Goal: Information Seeking & Learning: Learn about a topic

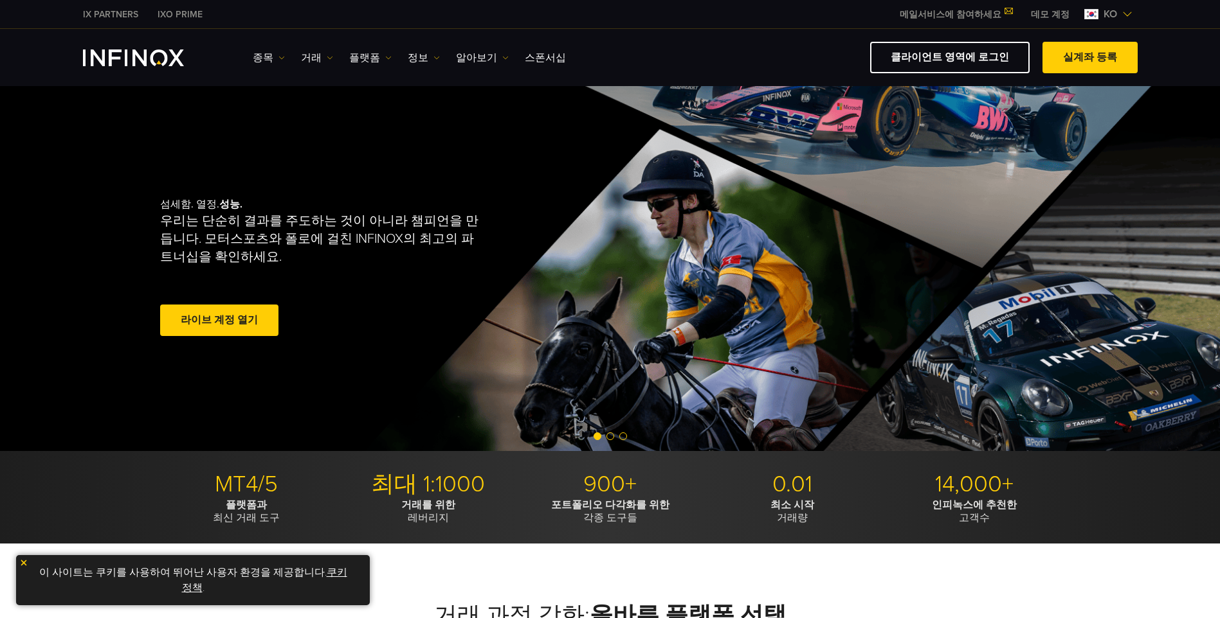
click at [249, 320] on link "라이브 계정 열기" at bounding box center [219, 321] width 118 height 32
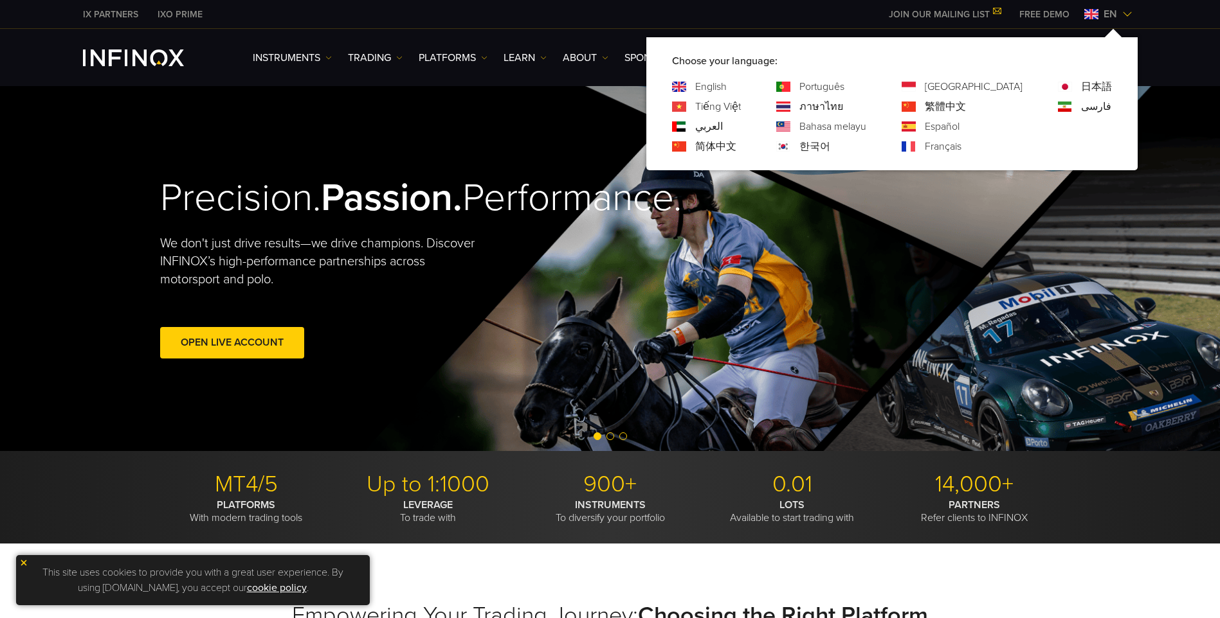
click at [830, 147] on link "한국어" at bounding box center [814, 146] width 31 height 15
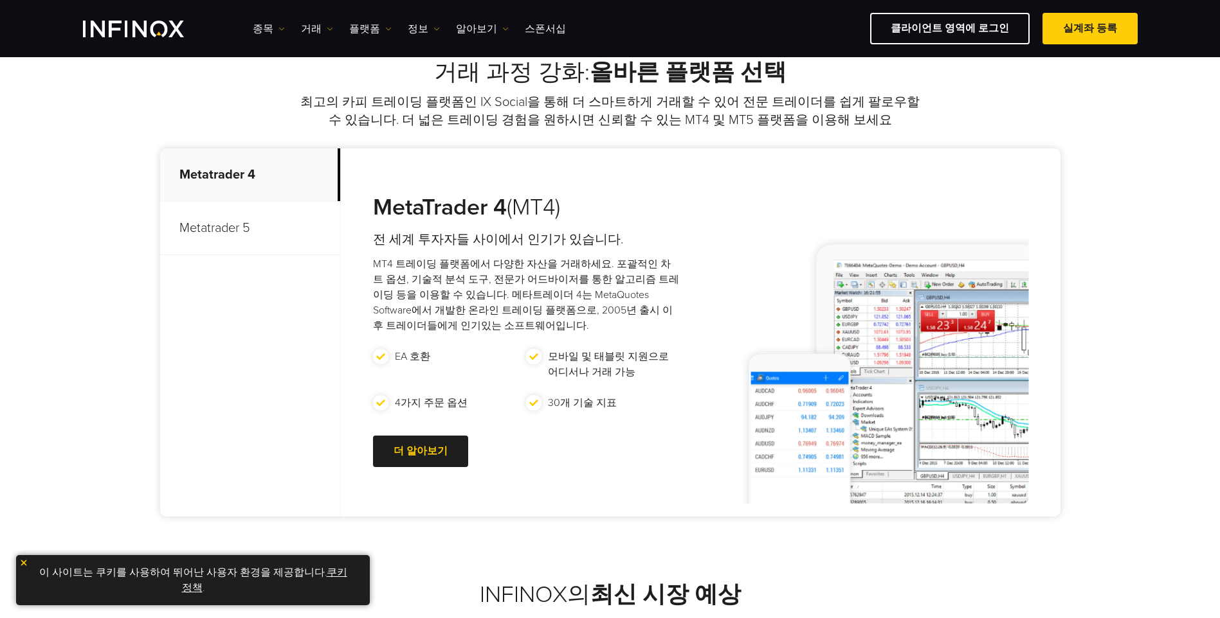
scroll to position [142, 0]
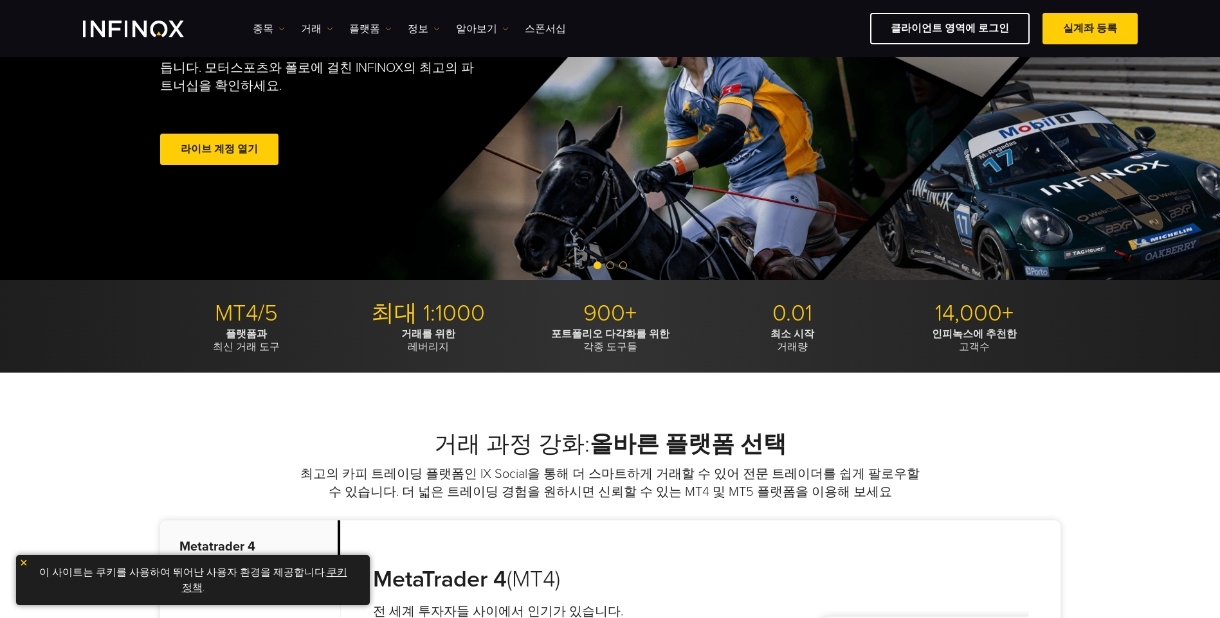
drag, startPoint x: 1108, startPoint y: 331, endPoint x: 791, endPoint y: 86, distance: 400.0
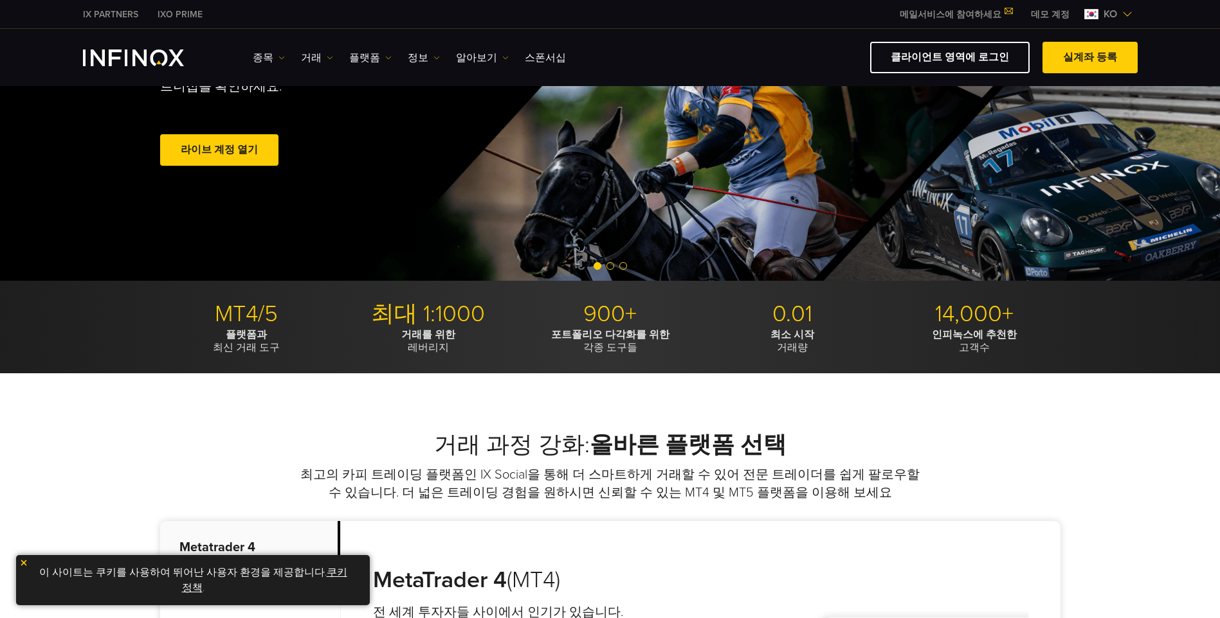
scroll to position [0, 0]
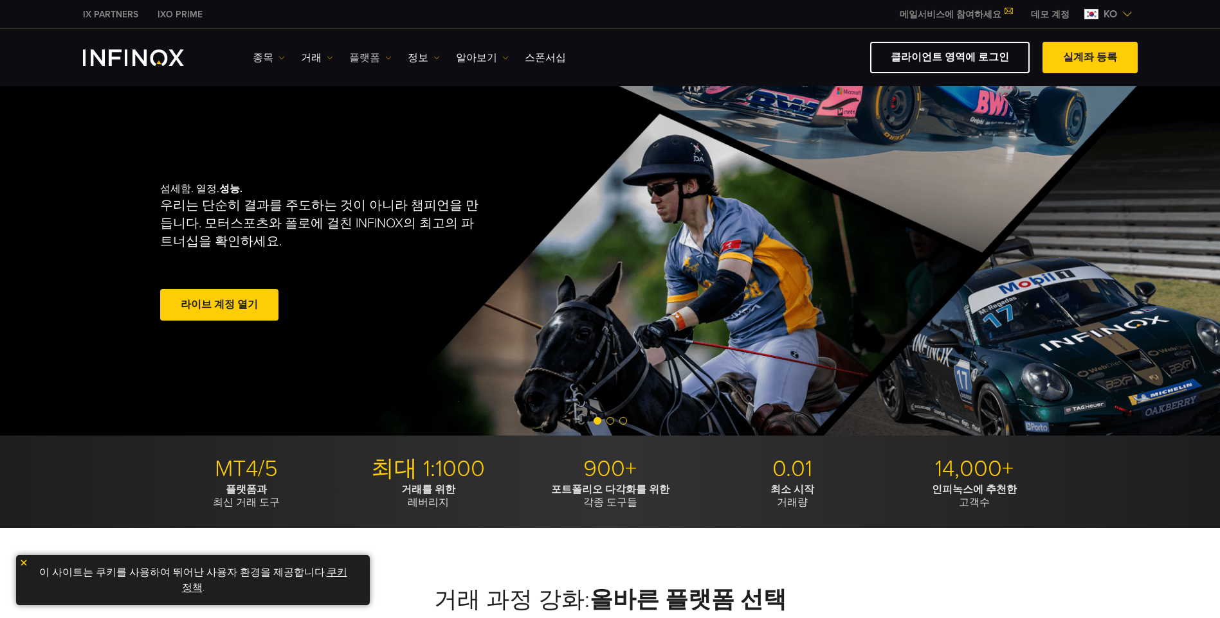
click at [370, 61] on link "플랫폼" at bounding box center [370, 57] width 42 height 15
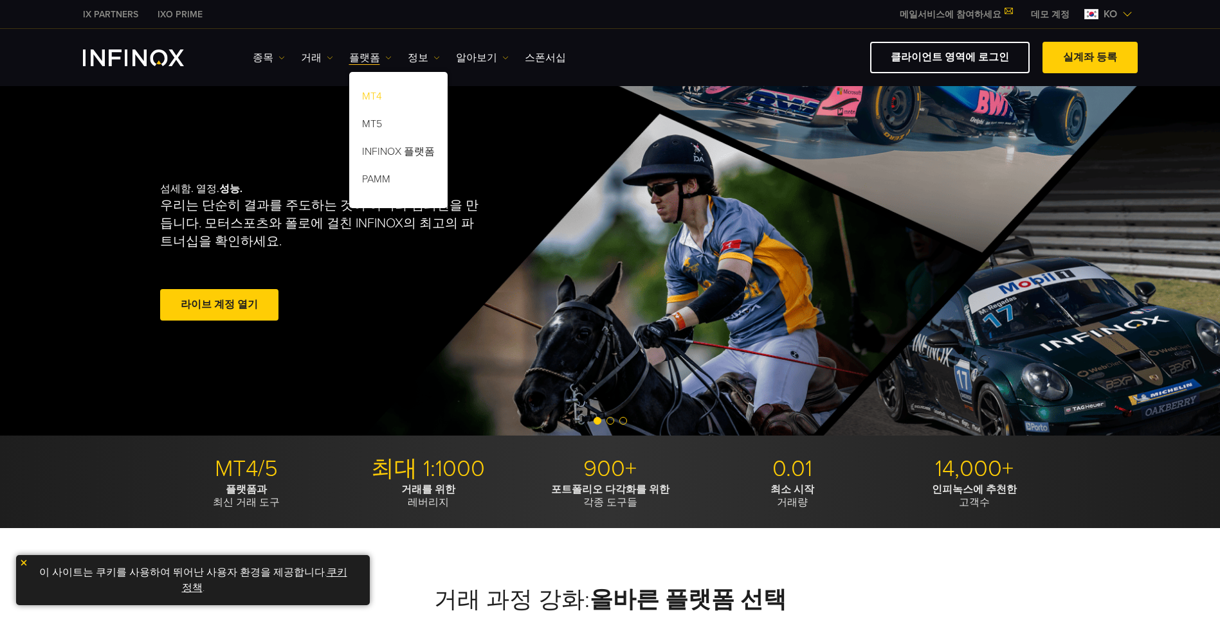
click at [380, 89] on link "MT4" at bounding box center [398, 99] width 98 height 28
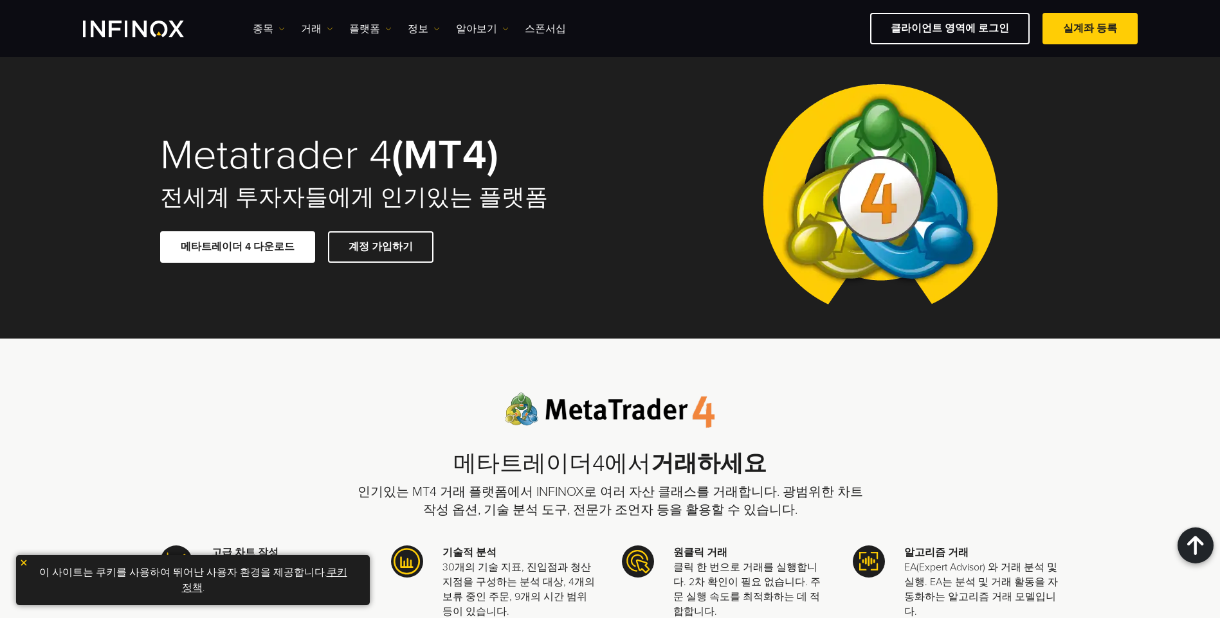
drag, startPoint x: 1043, startPoint y: 327, endPoint x: 622, endPoint y: 10, distance: 527.0
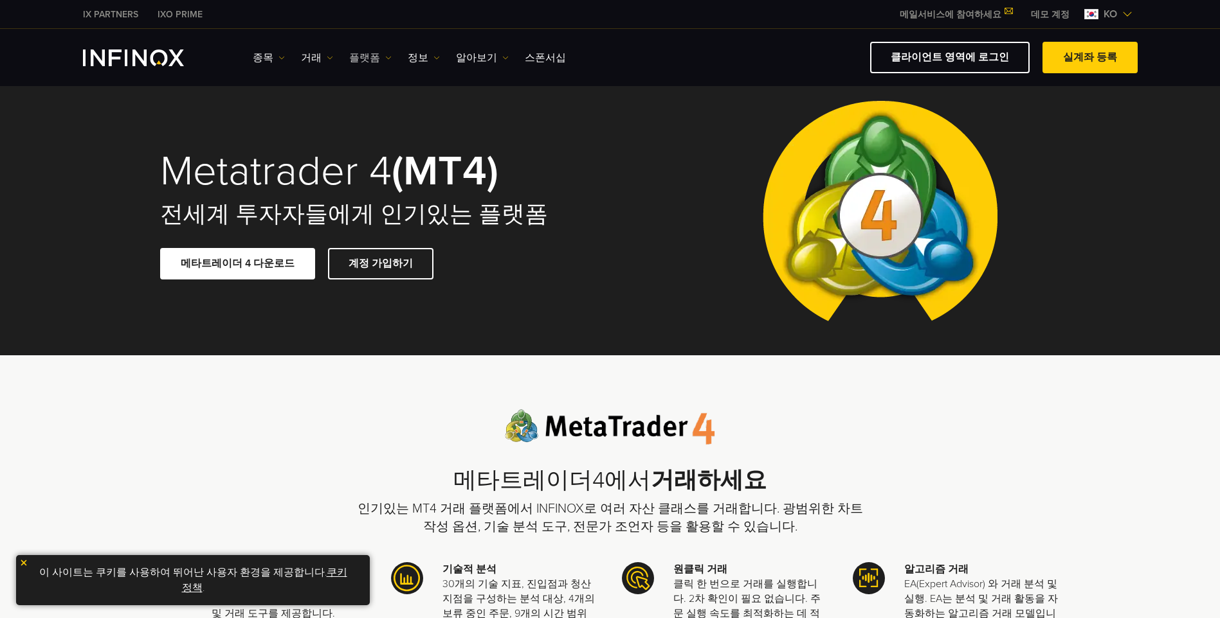
click at [365, 60] on link "플랫폼" at bounding box center [370, 57] width 42 height 15
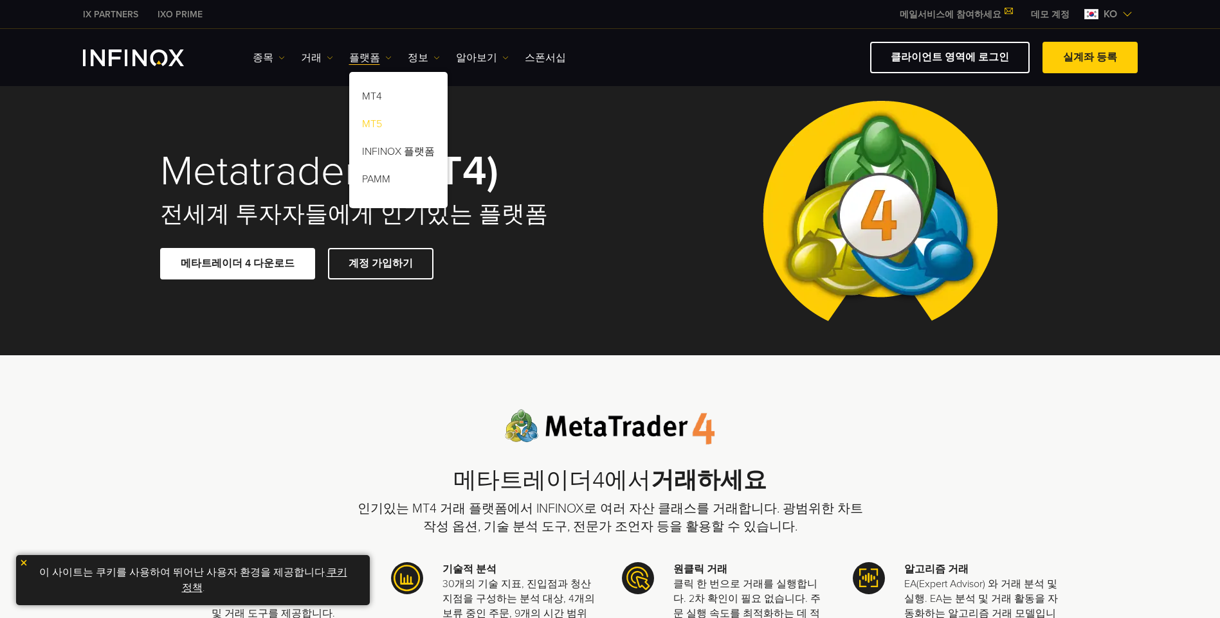
click at [390, 127] on link "MT5" at bounding box center [398, 127] width 98 height 28
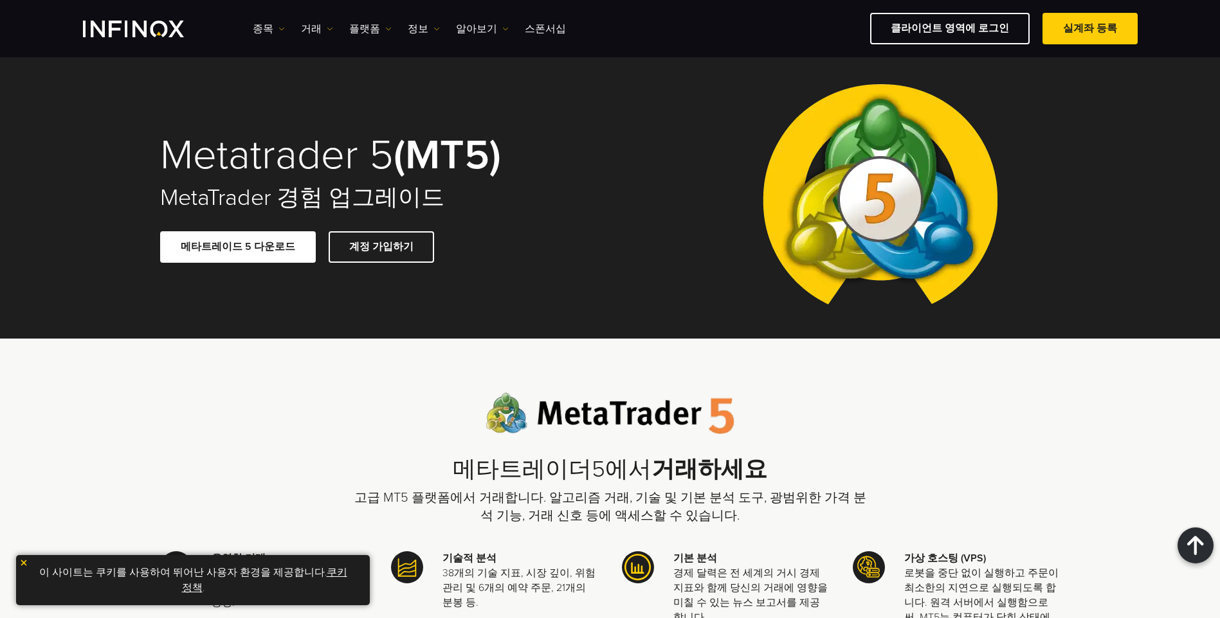
drag, startPoint x: 1050, startPoint y: 329, endPoint x: 576, endPoint y: 57, distance: 546.9
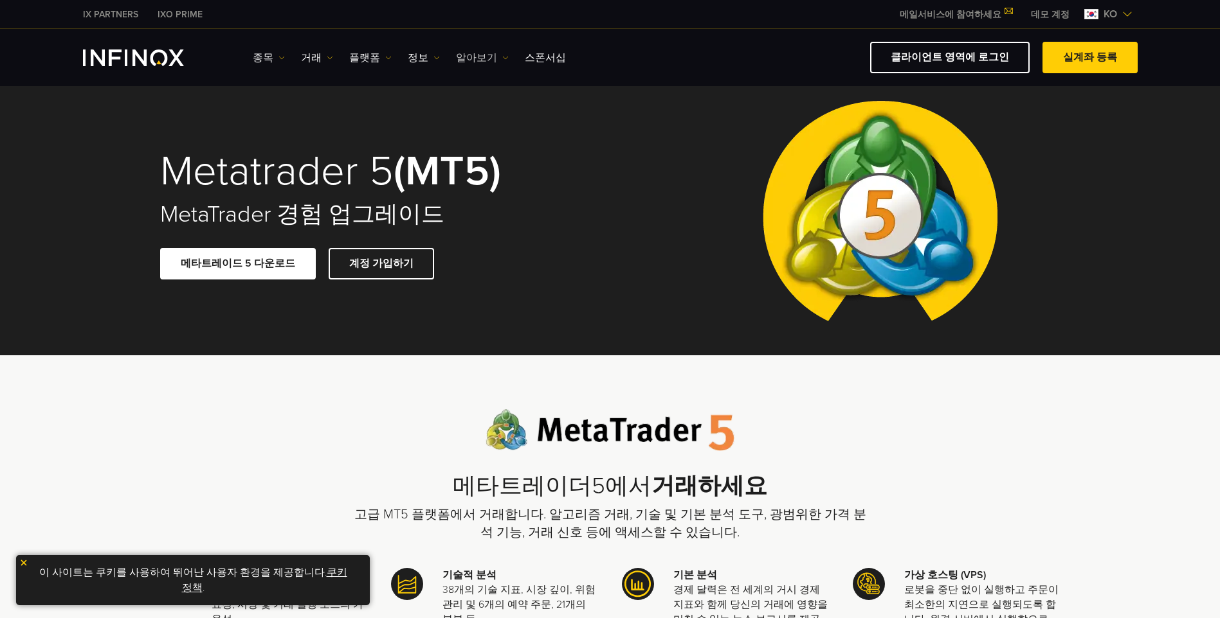
click at [460, 59] on link "알아보기" at bounding box center [482, 57] width 53 height 15
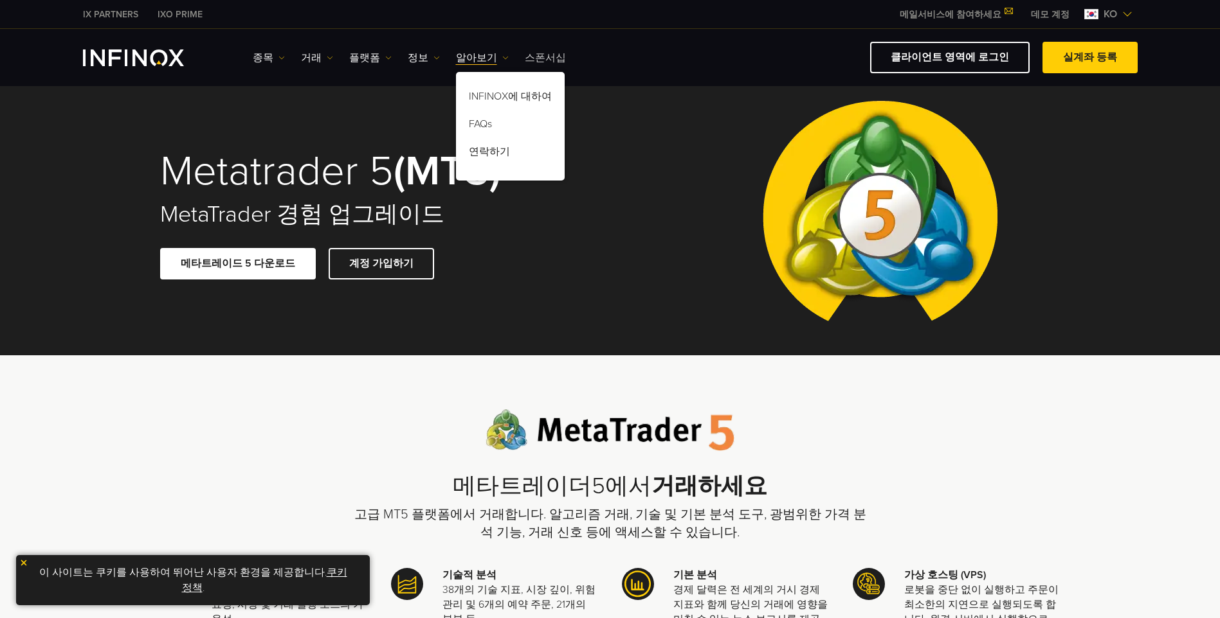
click at [525, 51] on link "스폰서십" at bounding box center [545, 57] width 41 height 15
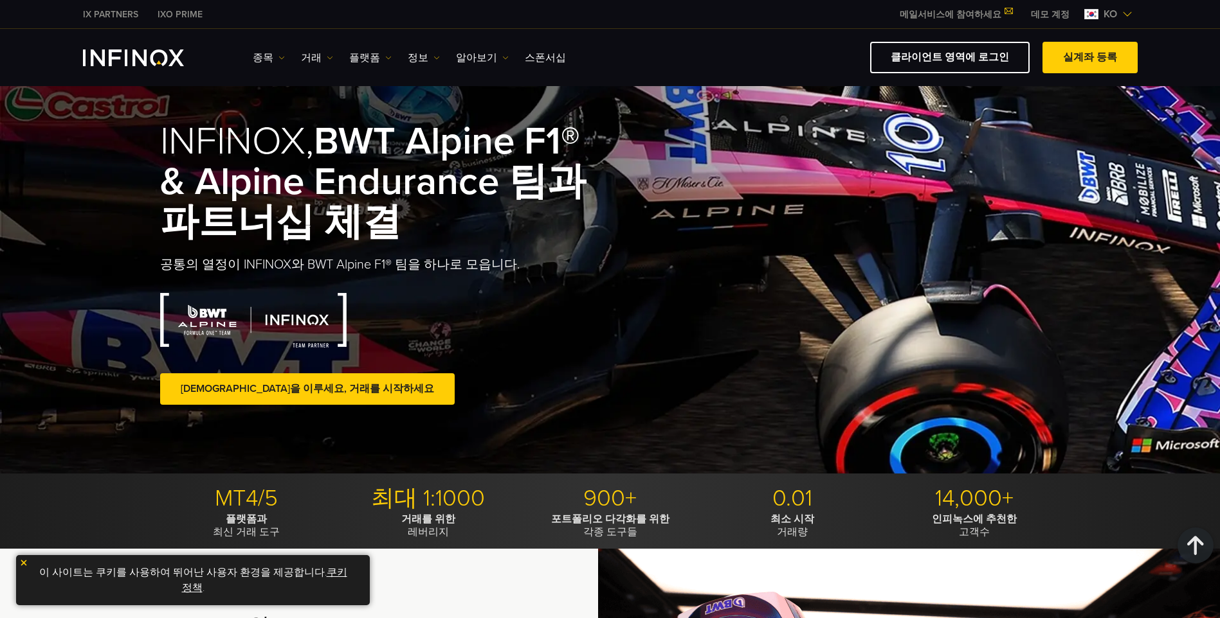
drag, startPoint x: 874, startPoint y: 181, endPoint x: 451, endPoint y: -30, distance: 472.7
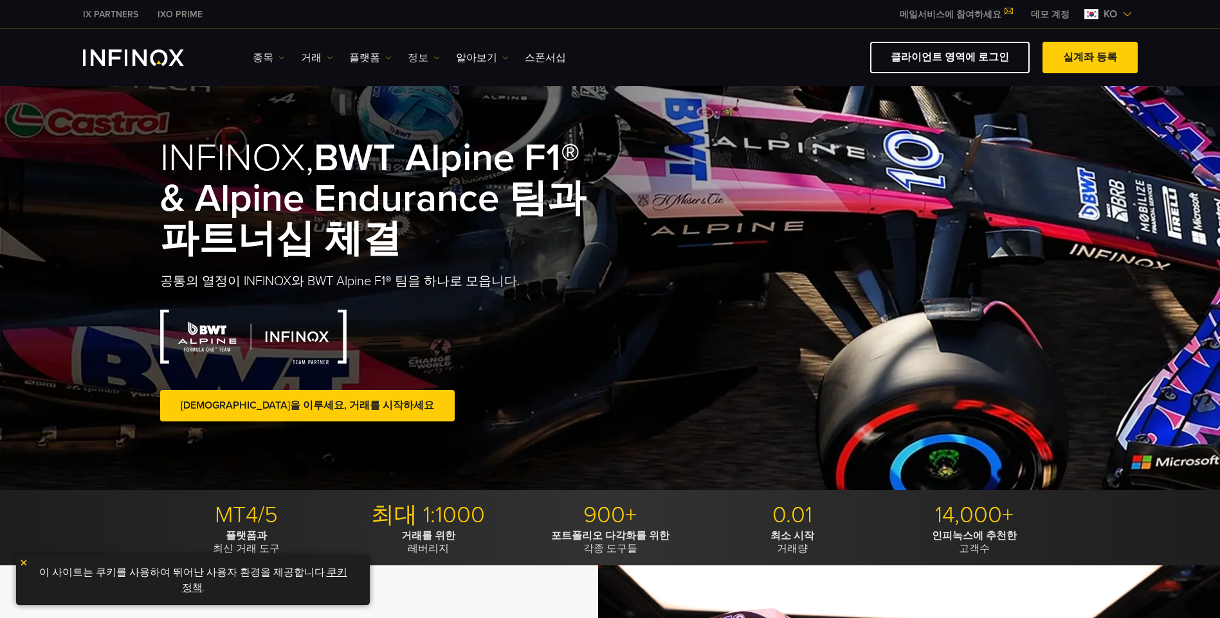
click at [418, 59] on link "정보" at bounding box center [424, 57] width 32 height 15
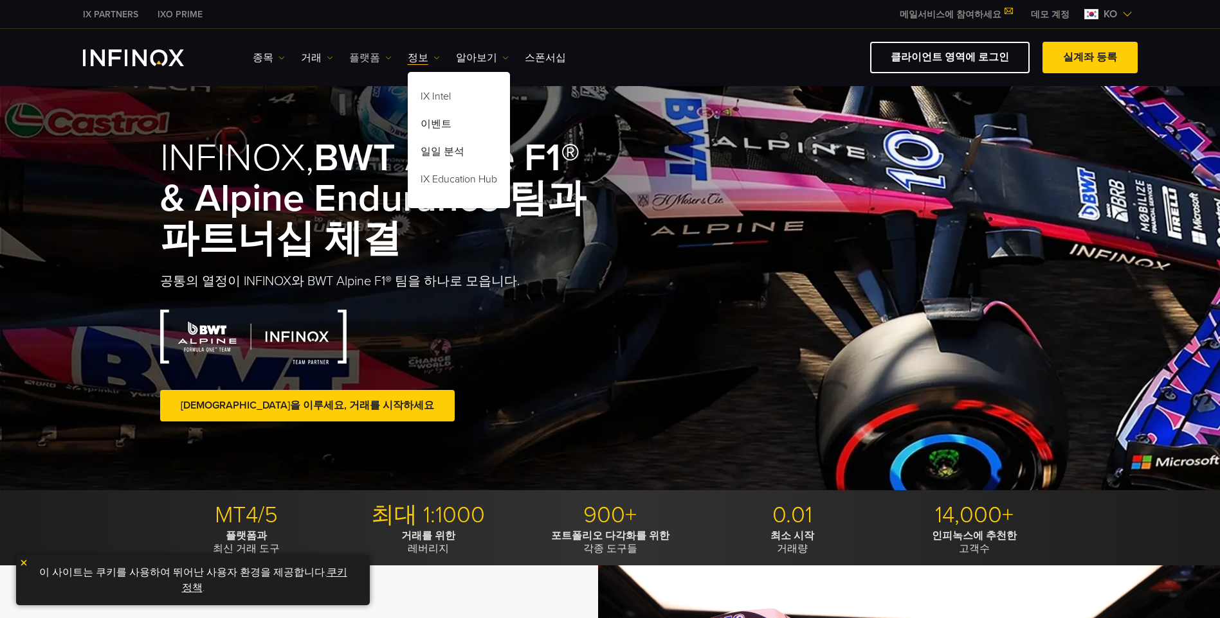
click at [385, 56] on img at bounding box center [388, 58] width 6 height 6
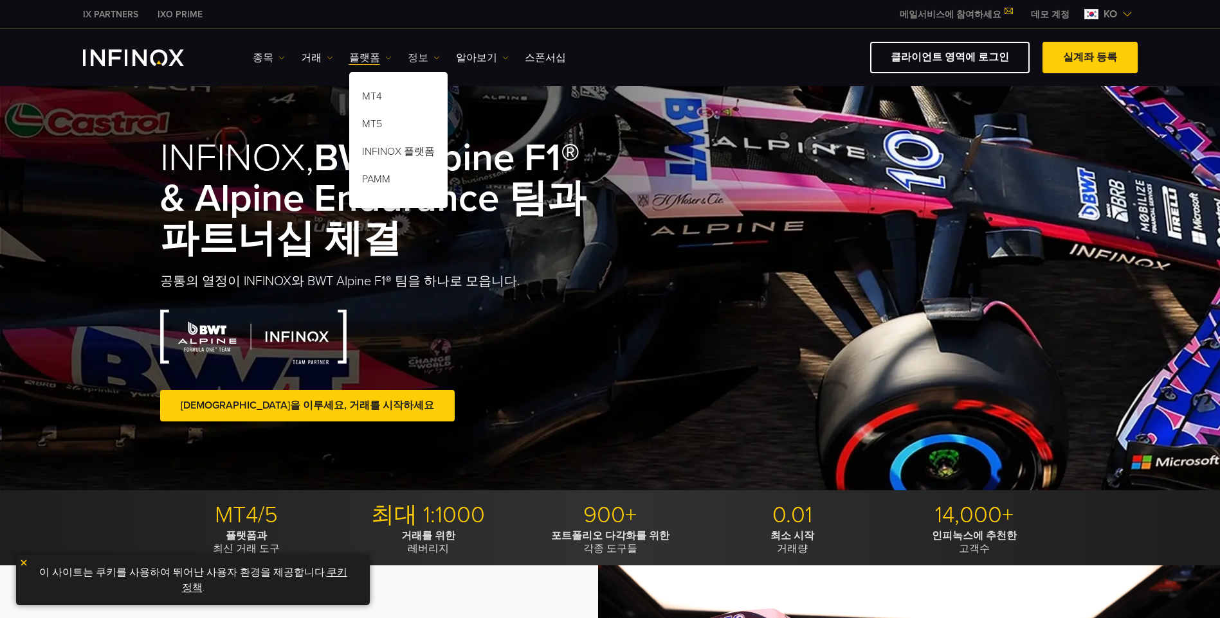
click at [408, 51] on link "정보" at bounding box center [424, 57] width 32 height 15
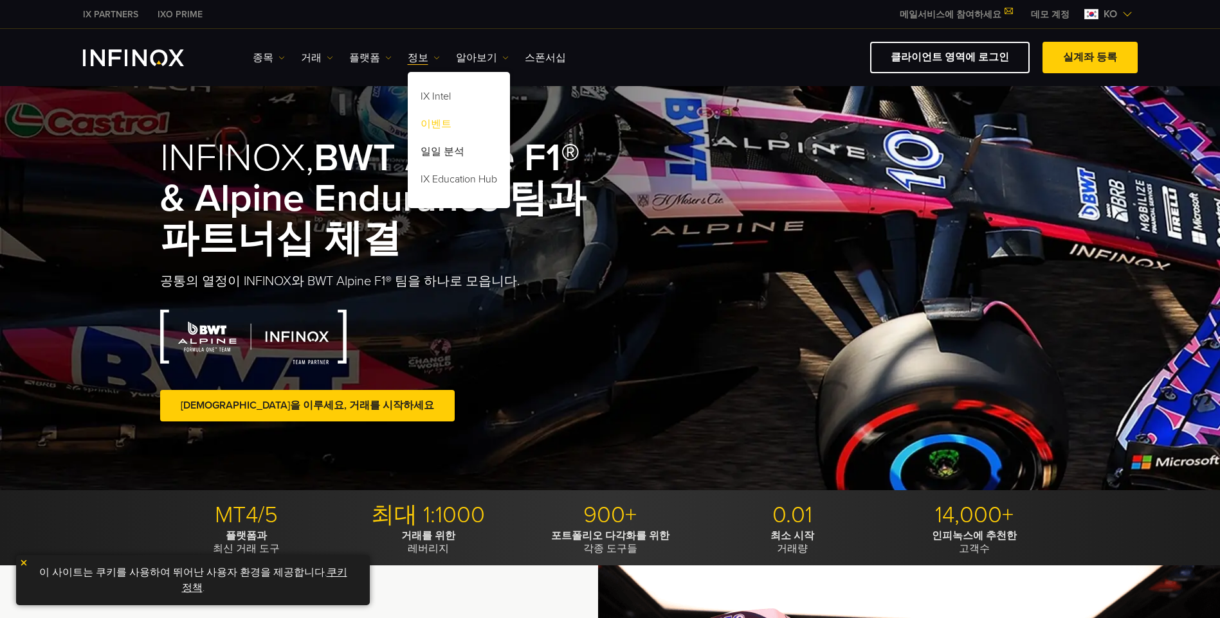
click at [438, 122] on link "이벤트" at bounding box center [459, 127] width 102 height 28
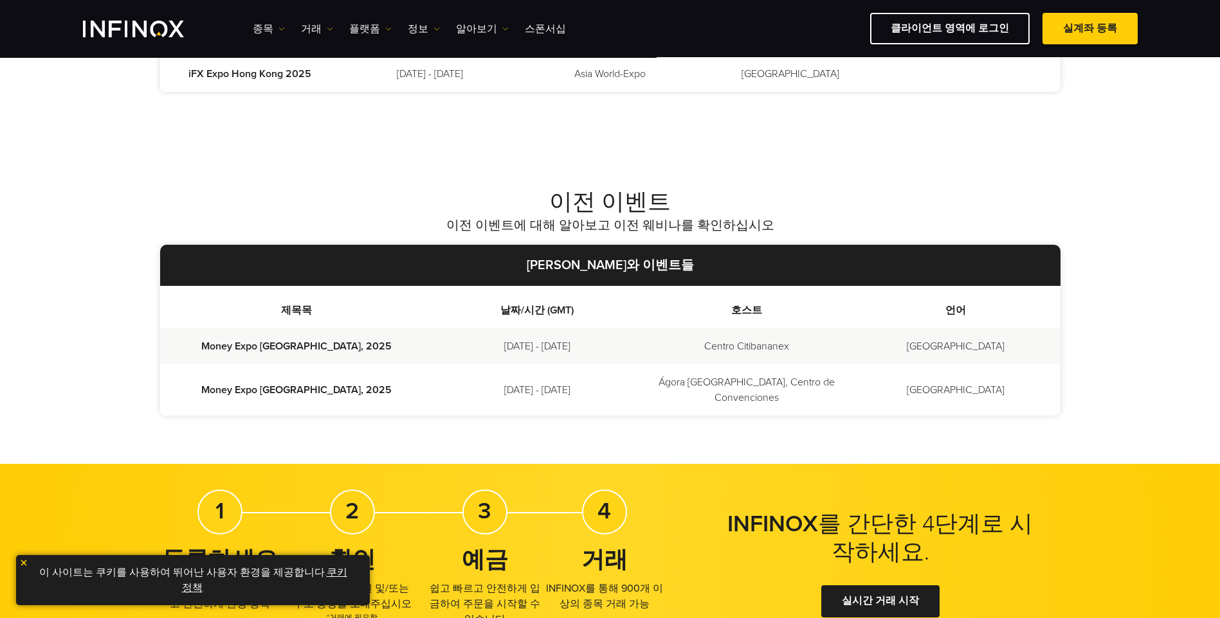
scroll to position [464, 0]
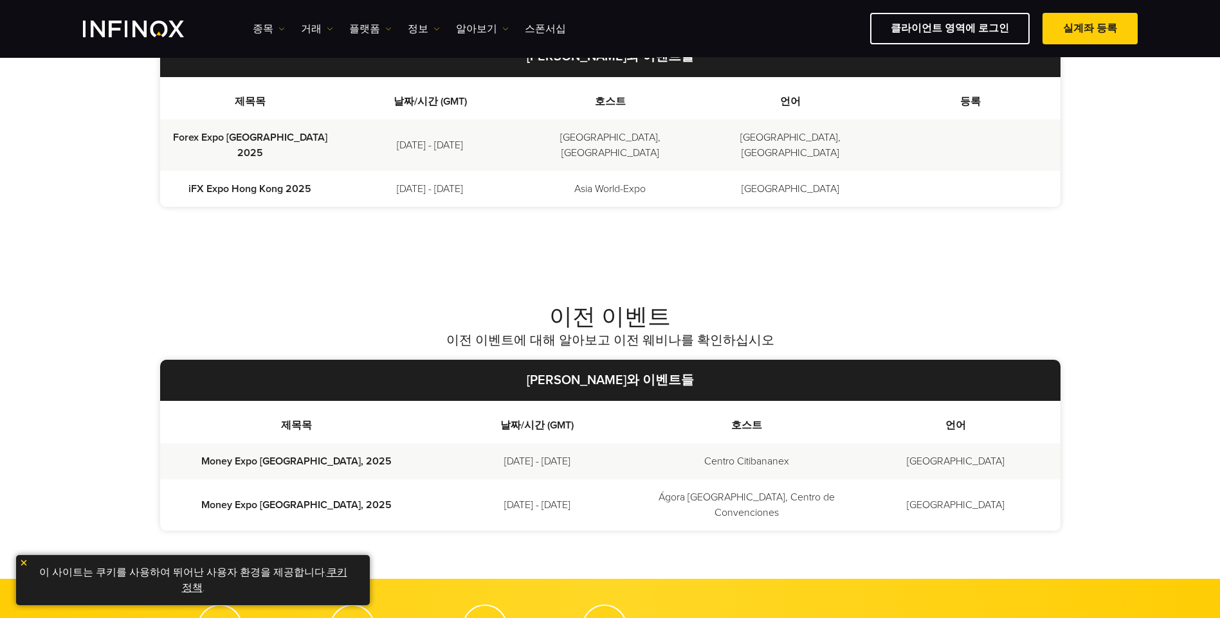
drag, startPoint x: 1114, startPoint y: 303, endPoint x: 691, endPoint y: 125, distance: 458.7
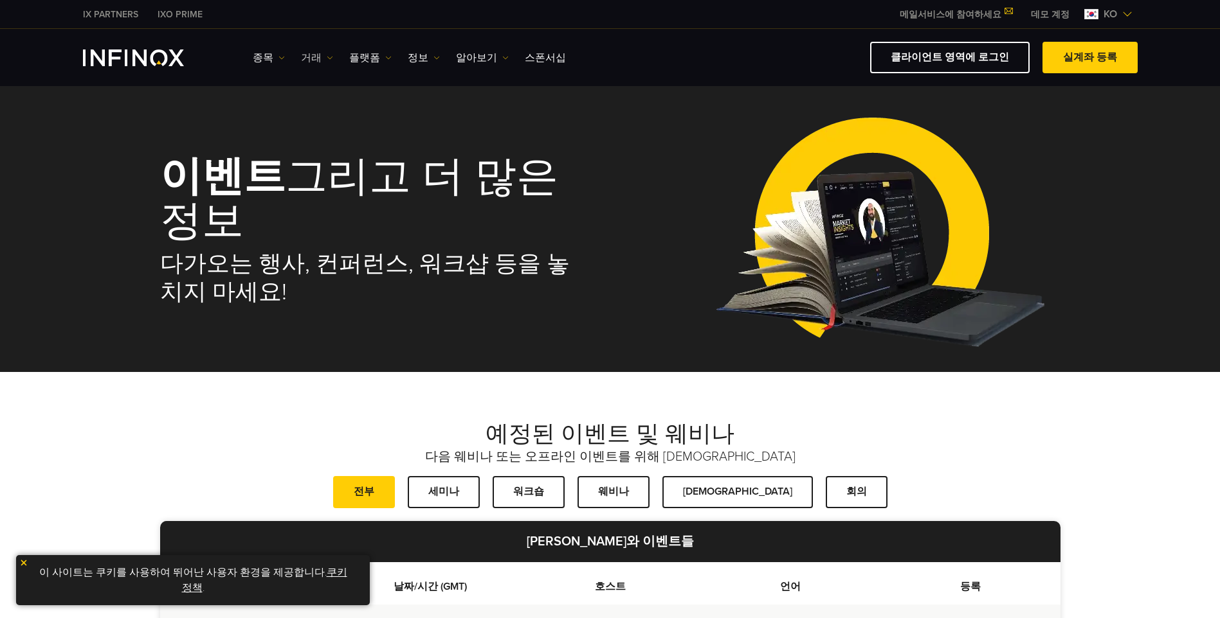
click at [321, 61] on link "거래" at bounding box center [317, 57] width 32 height 15
click at [343, 119] on link "시장 시간" at bounding box center [335, 127] width 69 height 28
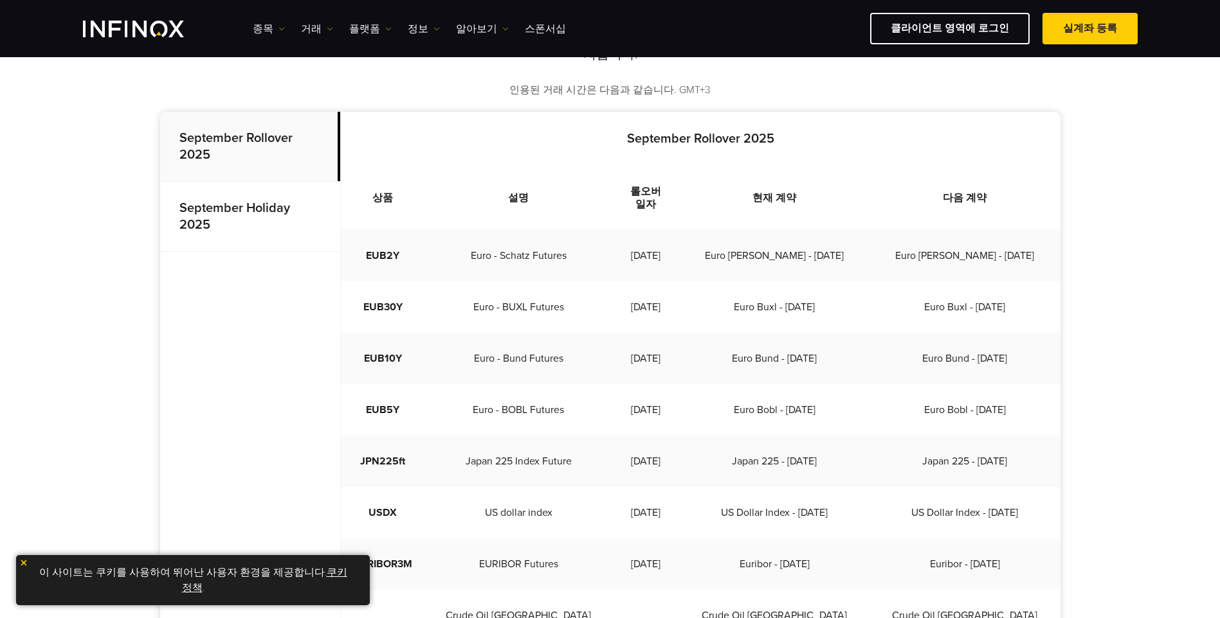
scroll to position [257, 0]
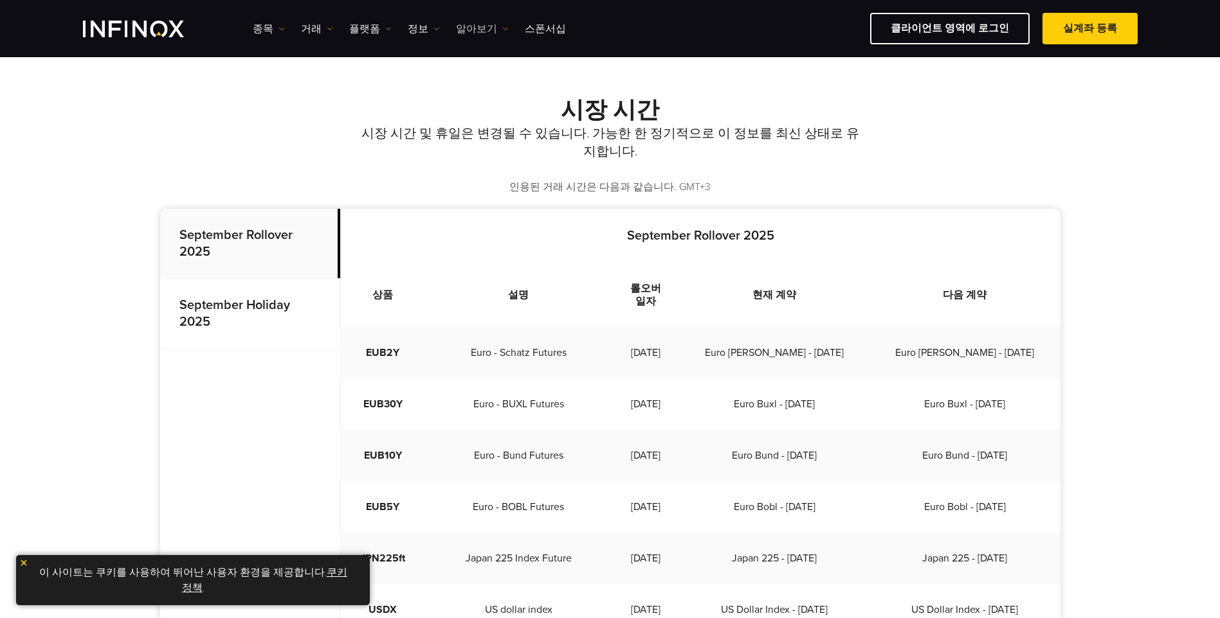
click at [468, 28] on link "알아보기" at bounding box center [482, 28] width 53 height 15
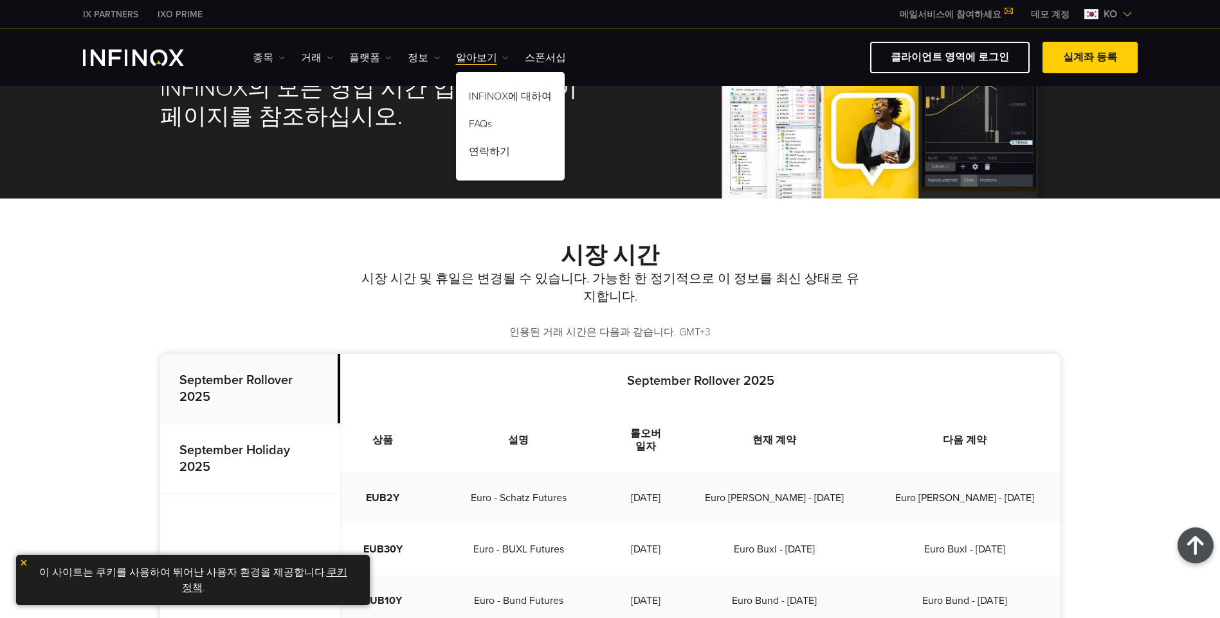
scroll to position [0, 0]
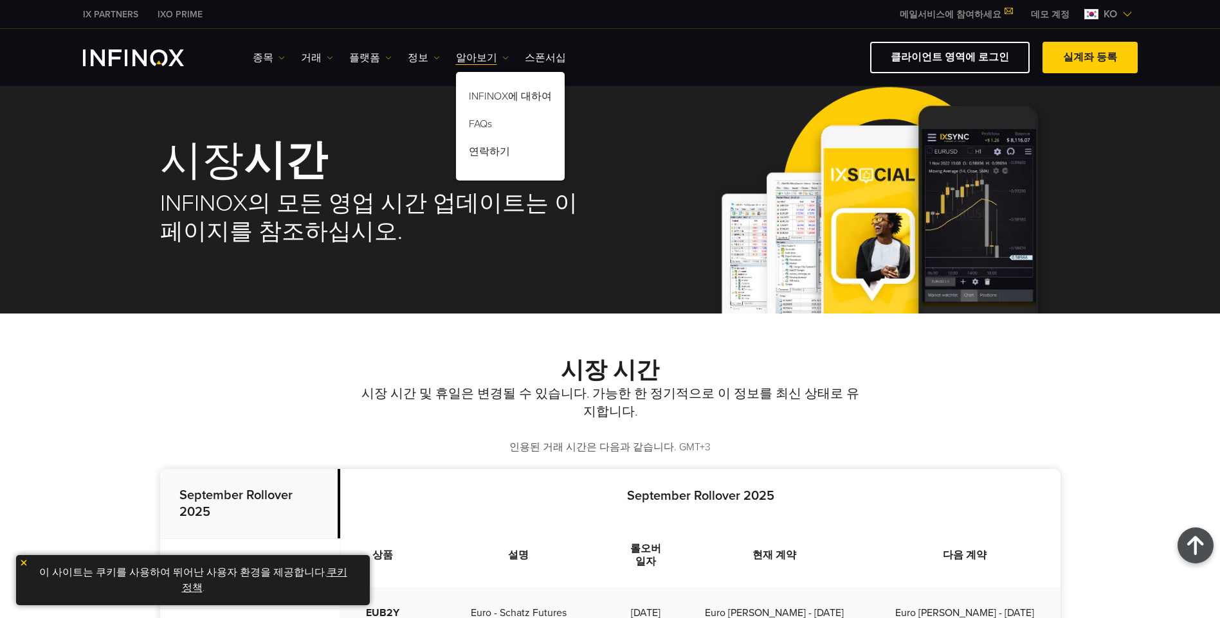
drag, startPoint x: 221, startPoint y: 298, endPoint x: 140, endPoint y: 75, distance: 236.7
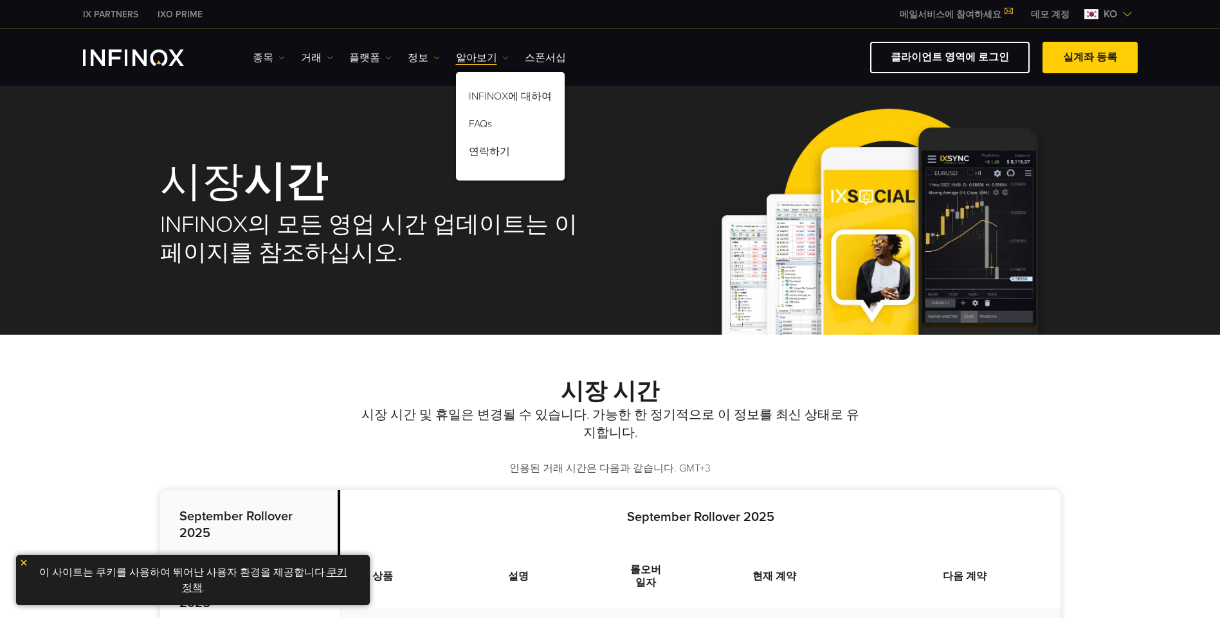
click at [353, 49] on div "종목 종목 상품 정보 거래 계정" at bounding box center [695, 58] width 885 height 32
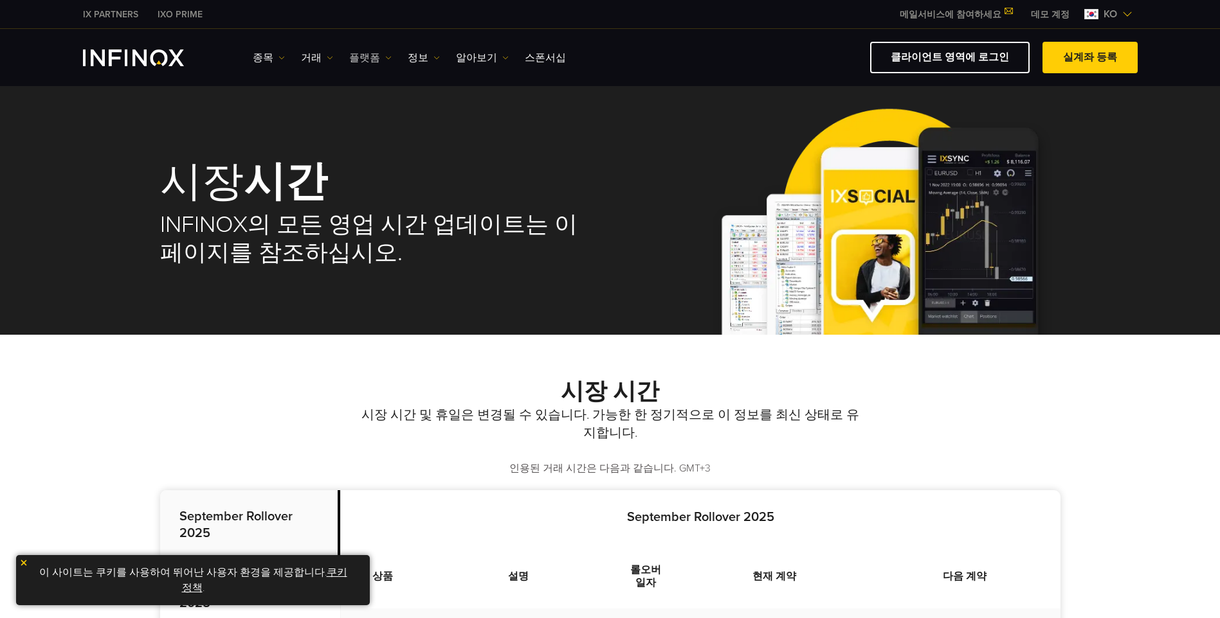
click at [351, 58] on link "플랫폼" at bounding box center [370, 57] width 42 height 15
